Goal: Find specific page/section: Find specific page/section

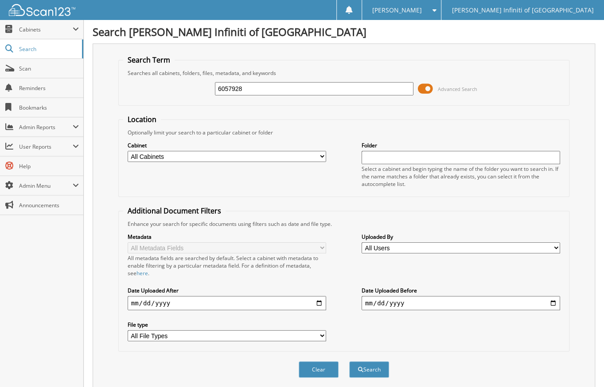
type input "6057928"
click at [349, 361] on button "Search" at bounding box center [369, 369] width 40 height 16
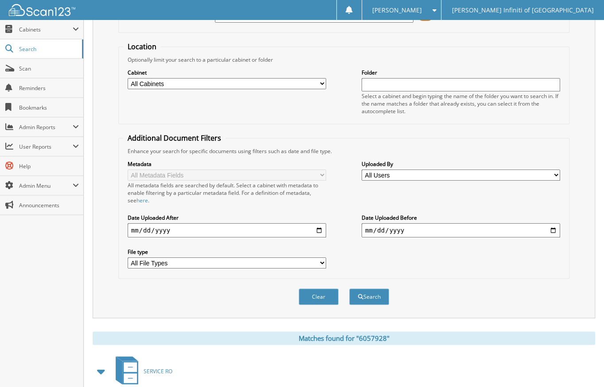
scroll to position [168, 0]
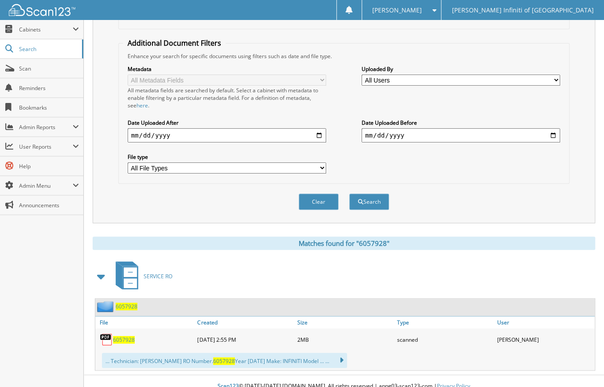
click at [121, 336] on span "6057928" at bounding box center [124, 340] width 22 height 8
click at [26, 54] on link "Search" at bounding box center [41, 48] width 83 height 19
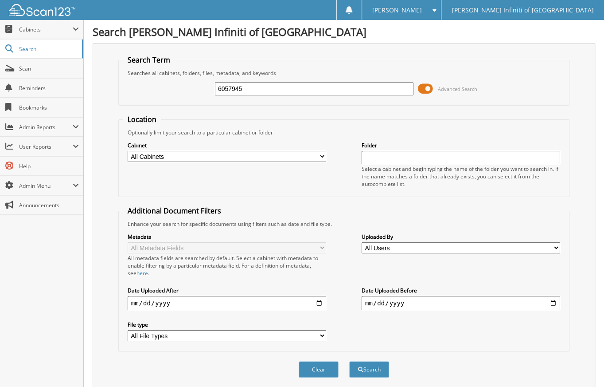
type input "6057945"
click at [349, 361] on button "Search" at bounding box center [369, 369] width 40 height 16
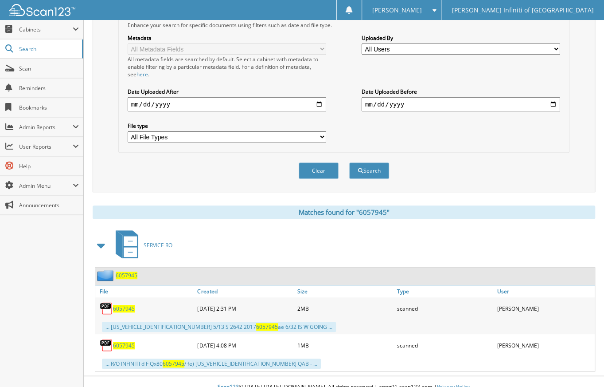
click at [117, 305] on span "6057945" at bounding box center [124, 309] width 22 height 8
